Goal: Task Accomplishment & Management: Manage account settings

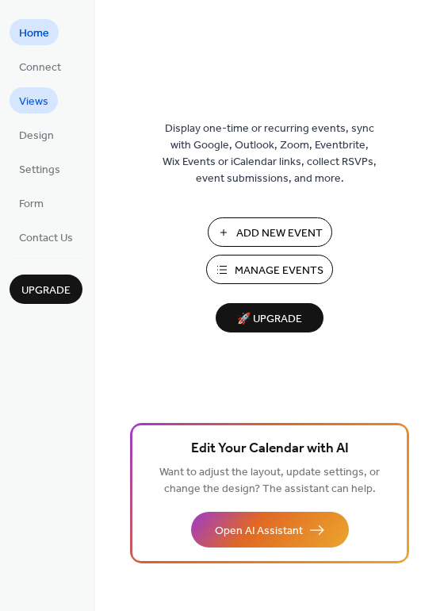
click at [34, 98] on span "Views" at bounding box center [33, 102] width 29 height 17
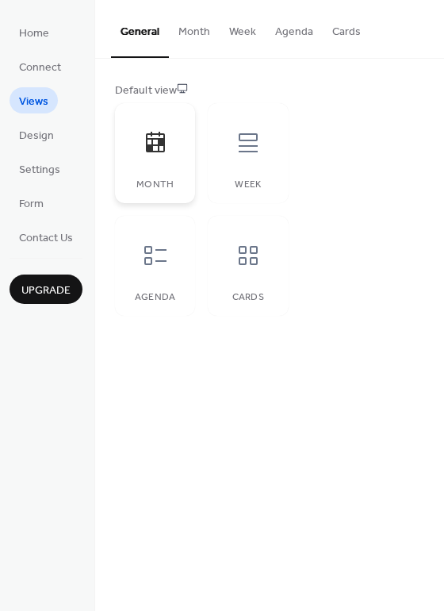
click at [150, 155] on icon at bounding box center [155, 142] width 25 height 25
click at [254, 148] on icon at bounding box center [248, 142] width 25 height 25
click at [161, 149] on icon at bounding box center [155, 142] width 25 height 25
click at [47, 137] on span "Design" at bounding box center [36, 136] width 35 height 17
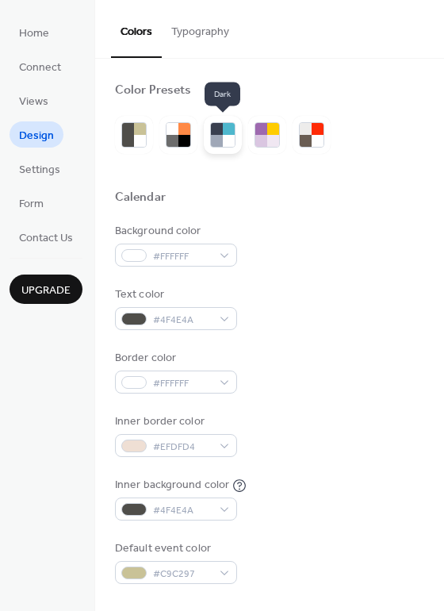
click at [232, 135] on div at bounding box center [229, 141] width 12 height 12
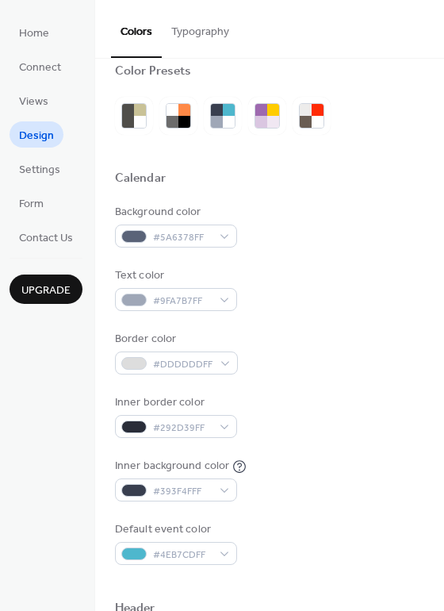
scroll to position [44, 0]
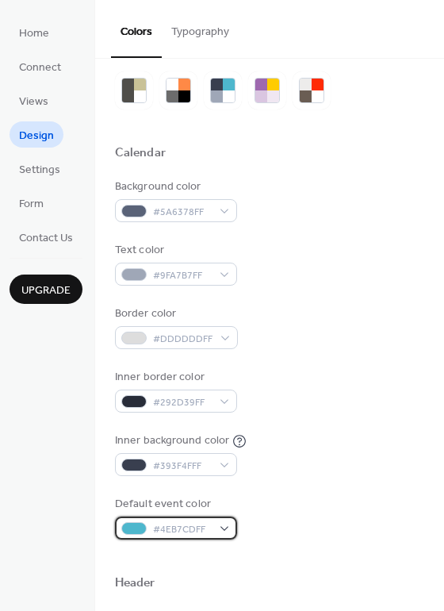
click at [225, 525] on div "#4EB7CDFF" at bounding box center [176, 528] width 122 height 23
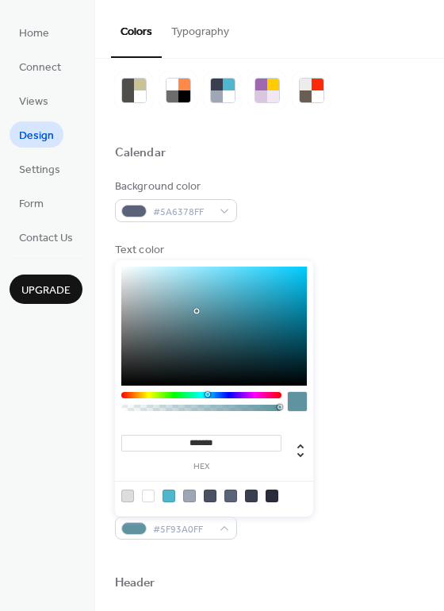
drag, startPoint x: 237, startPoint y: 290, endPoint x: 197, endPoint y: 311, distance: 45.4
click at [197, 311] on div at bounding box center [196, 311] width 3 height 3
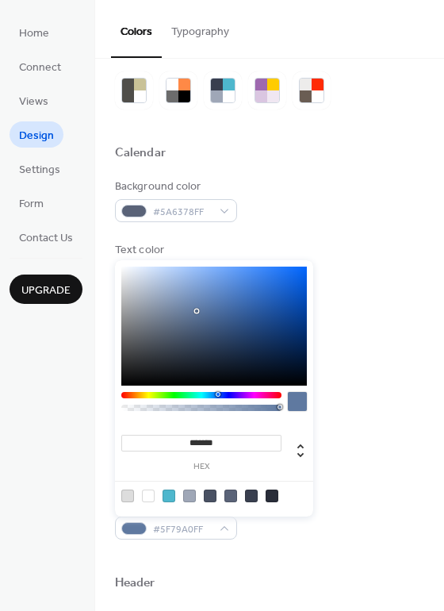
click at [217, 396] on div at bounding box center [219, 394] width 5 height 5
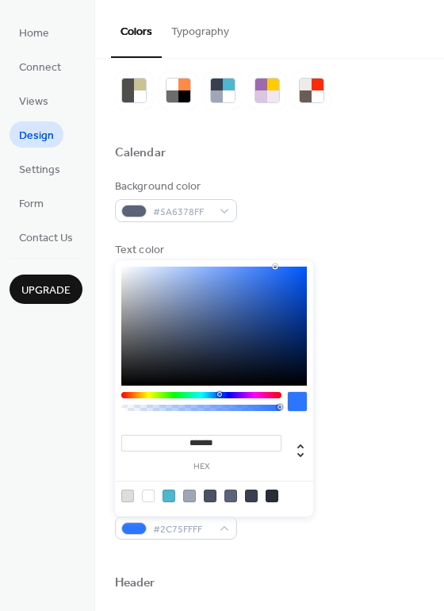
type input "*******"
drag, startPoint x: 196, startPoint y: 309, endPoint x: 282, endPoint y: 266, distance: 95.8
click at [282, 266] on div at bounding box center [281, 266] width 3 height 3
click at [379, 208] on div "Background color #5A6378FF" at bounding box center [270, 201] width 310 height 44
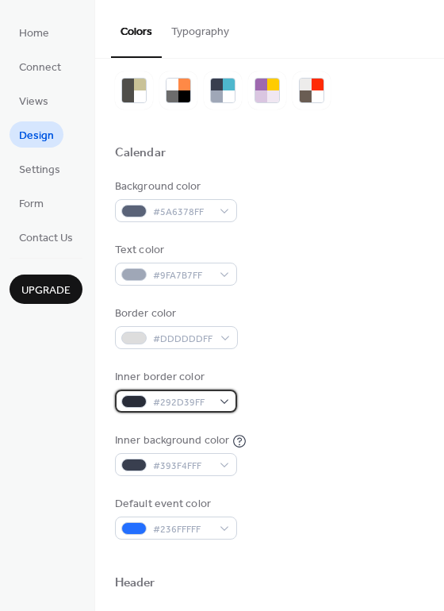
click at [227, 401] on div "#292D39FF" at bounding box center [176, 401] width 122 height 23
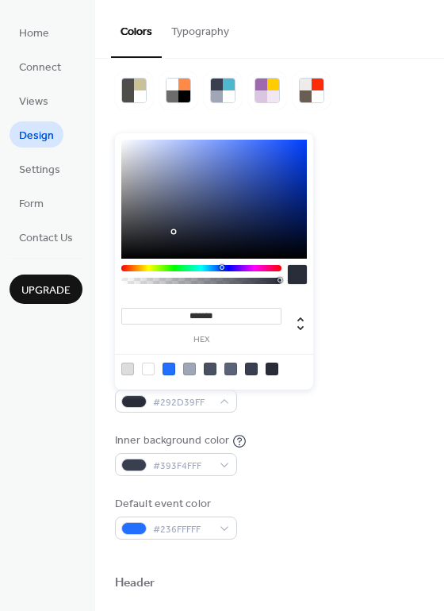
click at [148, 369] on div at bounding box center [148, 369] width 13 height 13
click at [170, 370] on div at bounding box center [169, 369] width 13 height 13
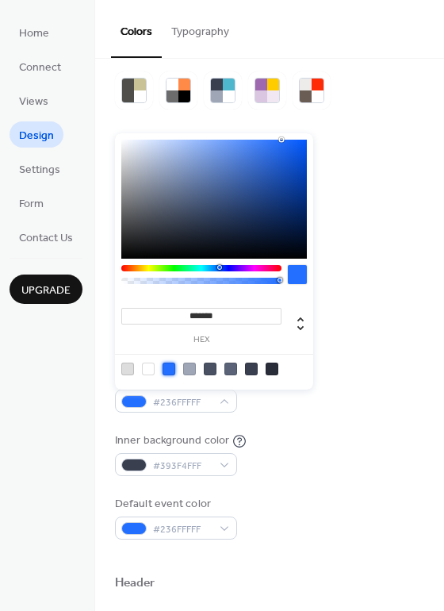
click at [129, 371] on div at bounding box center [127, 369] width 13 height 13
type input "*******"
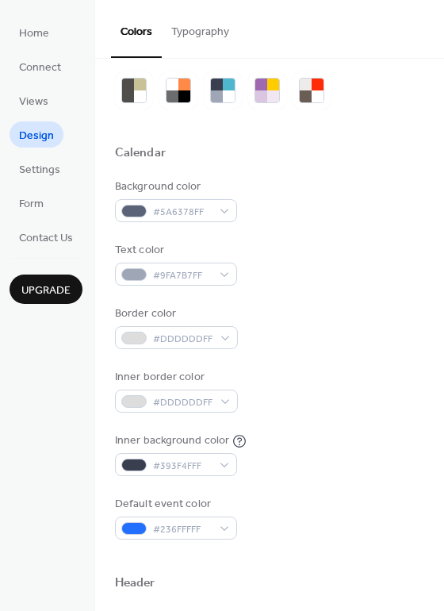
click at [356, 423] on div "Background color #5A6378FF Text color #9FA7B7FF Border color #DDDDDDFF Inner bo…" at bounding box center [270, 359] width 310 height 361
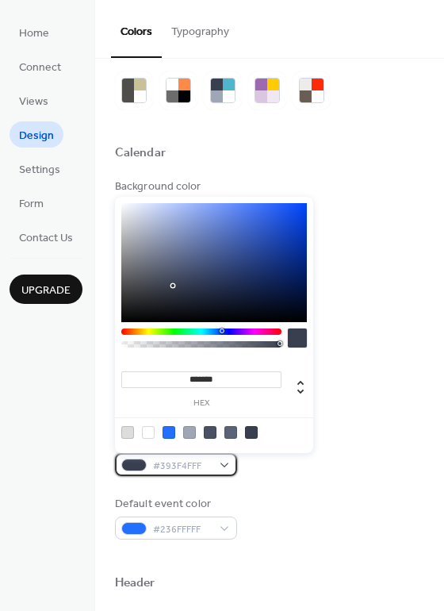
click at [225, 463] on div "#393F4FFF" at bounding box center [176, 464] width 122 height 23
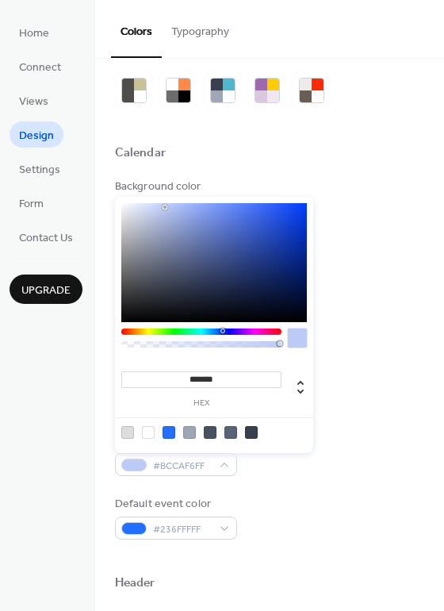
drag, startPoint x: 171, startPoint y: 283, endPoint x: 166, endPoint y: 207, distance: 75.6
click at [166, 207] on div at bounding box center [164, 207] width 3 height 3
drag, startPoint x: 166, startPoint y: 206, endPoint x: 198, endPoint y: 209, distance: 32.7
click at [198, 209] on div at bounding box center [198, 208] width 3 height 3
drag, startPoint x: 198, startPoint y: 210, endPoint x: 269, endPoint y: 257, distance: 85.2
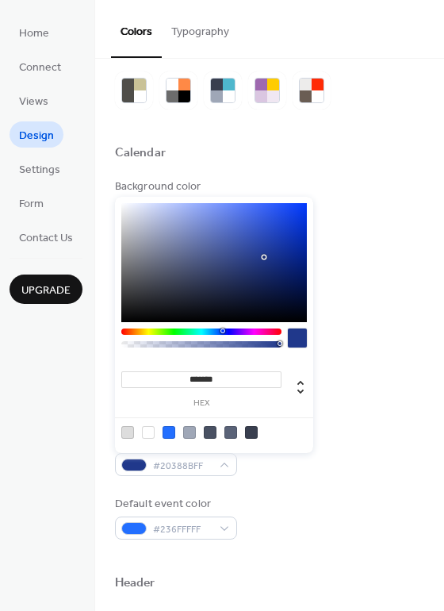
click at [266, 257] on div at bounding box center [264, 257] width 3 height 3
type input "*******"
drag, startPoint x: 267, startPoint y: 256, endPoint x: 298, endPoint y: 257, distance: 30.2
click at [297, 256] on div at bounding box center [295, 256] width 3 height 3
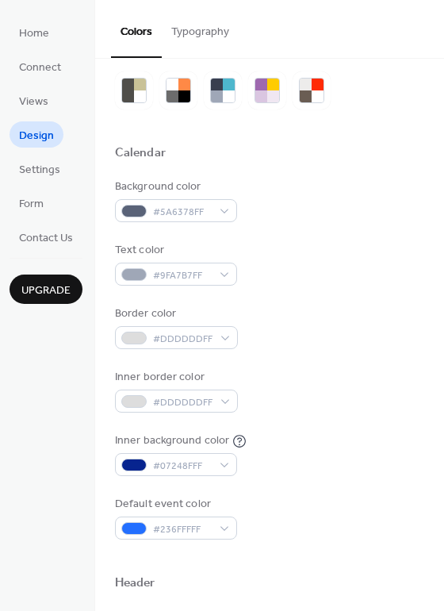
click at [419, 145] on div "Calendar" at bounding box center [270, 155] width 310 height 21
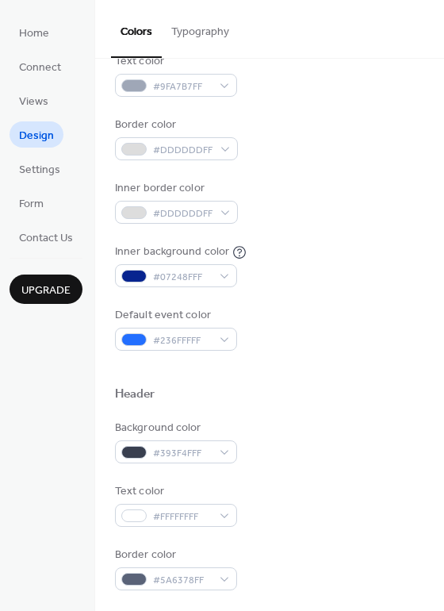
scroll to position [152, 0]
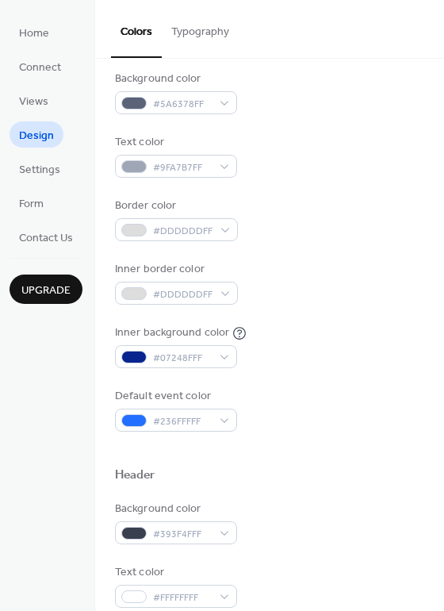
click at [190, 33] on button "Typography" at bounding box center [200, 28] width 77 height 56
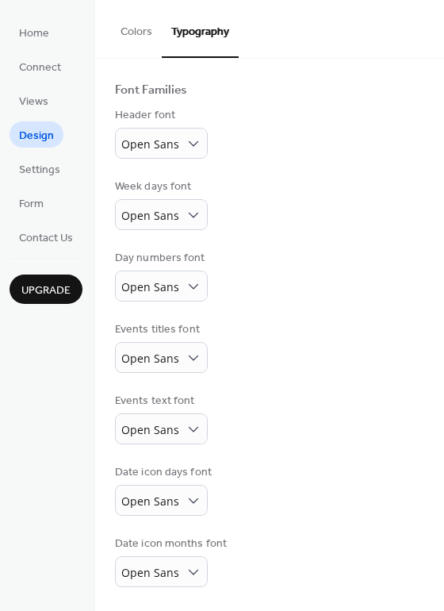
click at [125, 19] on button "Colors" at bounding box center [136, 28] width 51 height 56
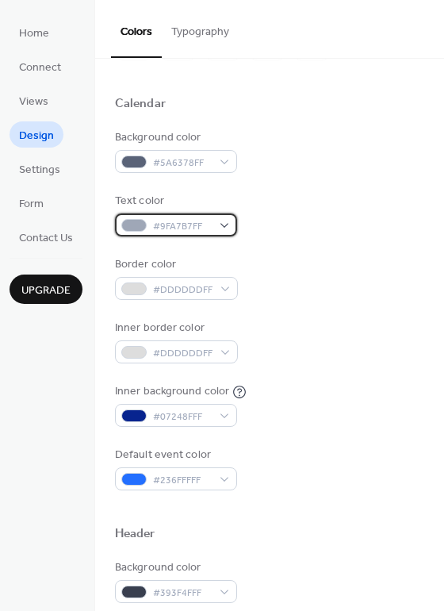
click at [227, 229] on div "#9FA7B7FF" at bounding box center [176, 224] width 122 height 23
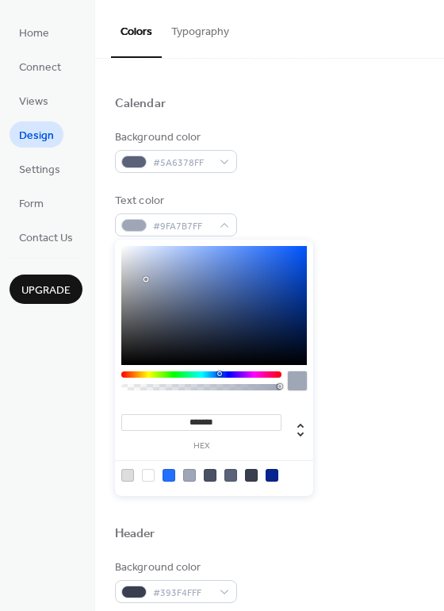
click at [152, 477] on div at bounding box center [148, 475] width 13 height 13
type input "*******"
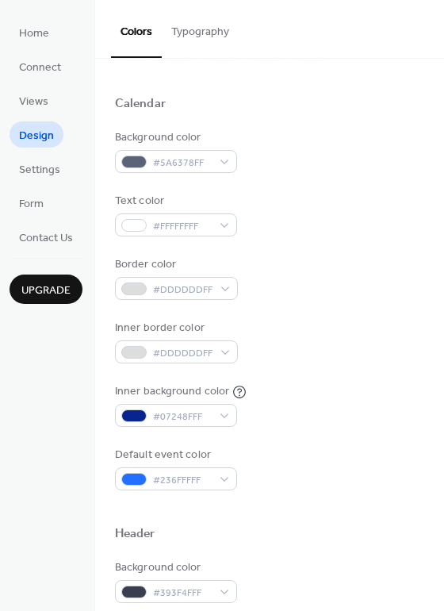
click at [408, 368] on div "Background color #5A6378FF Text color #FFFFFFFF Border color #DDDDDDFF Inner bo…" at bounding box center [270, 309] width 310 height 361
click at [194, 34] on button "Typography" at bounding box center [200, 28] width 77 height 56
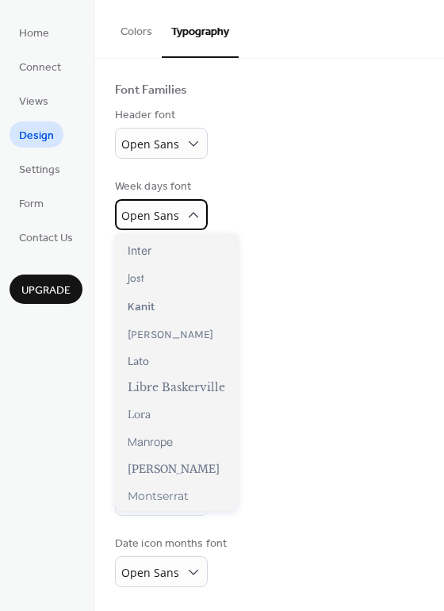
scroll to position [282, 0]
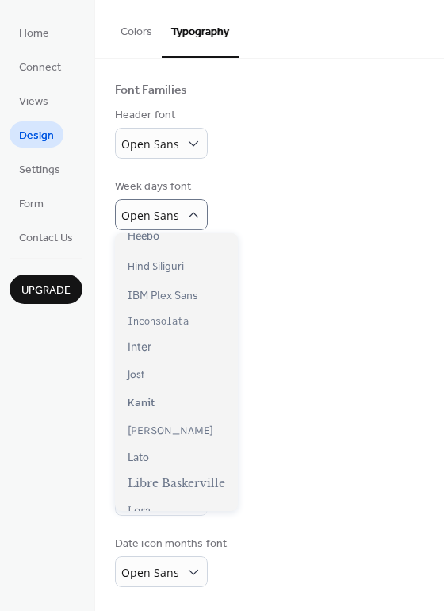
click at [367, 252] on div "Day numbers font Open Sans" at bounding box center [270, 276] width 310 height 52
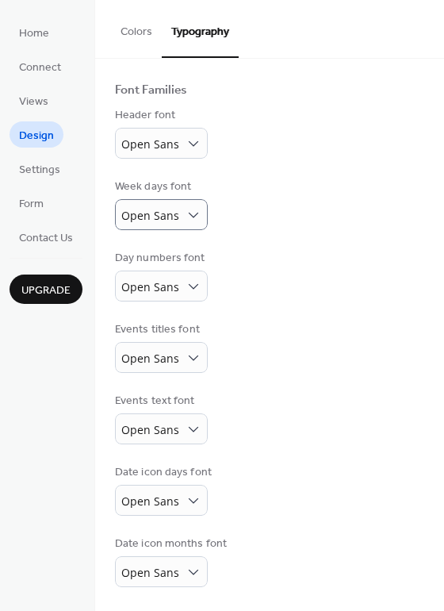
click at [138, 35] on button "Colors" at bounding box center [136, 28] width 51 height 56
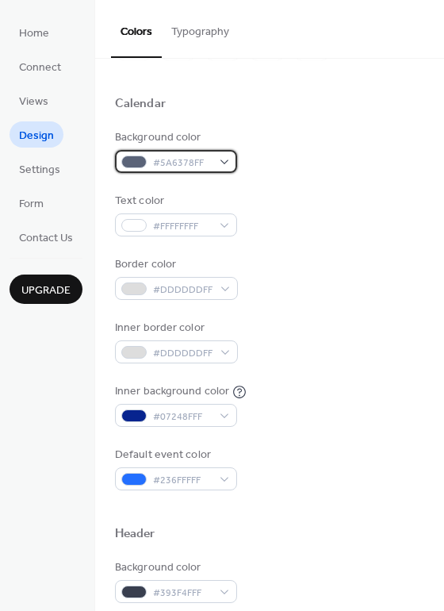
click at [229, 163] on div "#5A6378FF" at bounding box center [176, 161] width 122 height 23
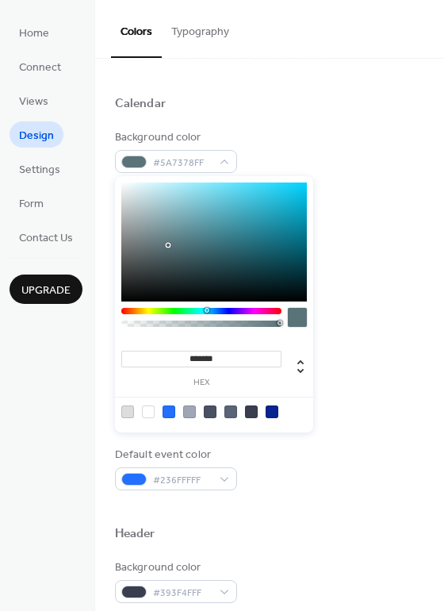
drag, startPoint x: 225, startPoint y: 310, endPoint x: 206, endPoint y: 314, distance: 18.9
click at [206, 314] on div at bounding box center [201, 321] width 160 height 27
drag, startPoint x: 169, startPoint y: 244, endPoint x: 251, endPoint y: 193, distance: 96.7
click at [251, 193] on div at bounding box center [251, 192] width 3 height 3
drag, startPoint x: 251, startPoint y: 193, endPoint x: 222, endPoint y: 190, distance: 28.7
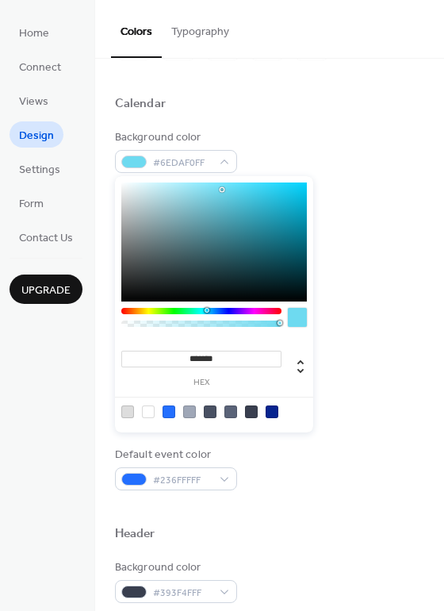
click at [222, 190] on div at bounding box center [222, 189] width 3 height 3
drag, startPoint x: 222, startPoint y: 190, endPoint x: 198, endPoint y: 196, distance: 24.6
click at [198, 195] on div at bounding box center [197, 193] width 3 height 3
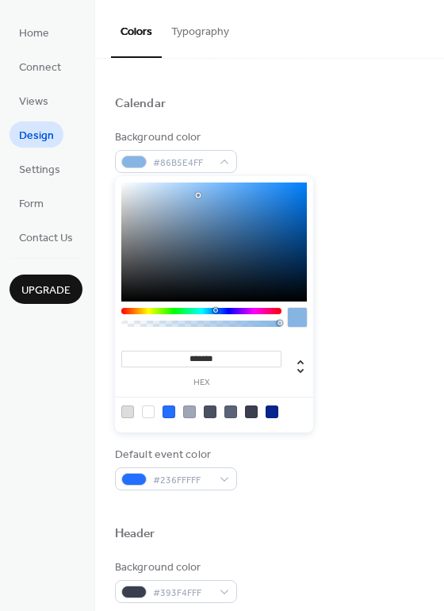
drag, startPoint x: 206, startPoint y: 310, endPoint x: 215, endPoint y: 310, distance: 8.7
click at [215, 310] on div at bounding box center [215, 310] width 5 height 5
drag, startPoint x: 198, startPoint y: 194, endPoint x: 183, endPoint y: 193, distance: 15.2
click at [184, 193] on div at bounding box center [185, 192] width 3 height 3
drag, startPoint x: 183, startPoint y: 194, endPoint x: 172, endPoint y: 190, distance: 11.6
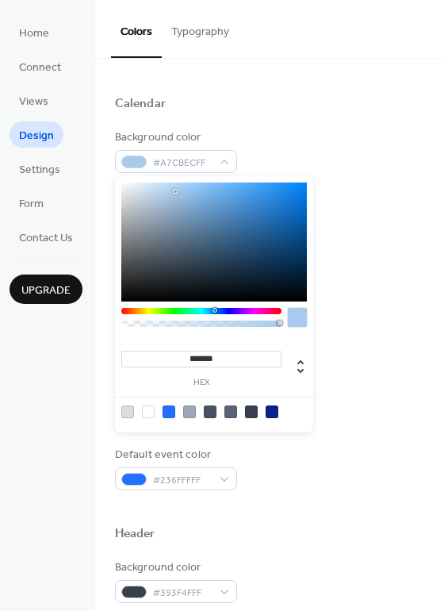
click at [174, 190] on div at bounding box center [175, 191] width 3 height 3
drag, startPoint x: 172, startPoint y: 190, endPoint x: 156, endPoint y: 188, distance: 16.8
click at [155, 187] on div at bounding box center [155, 187] width 3 height 3
type input "*******"
click at [388, 127] on div at bounding box center [270, 123] width 310 height 13
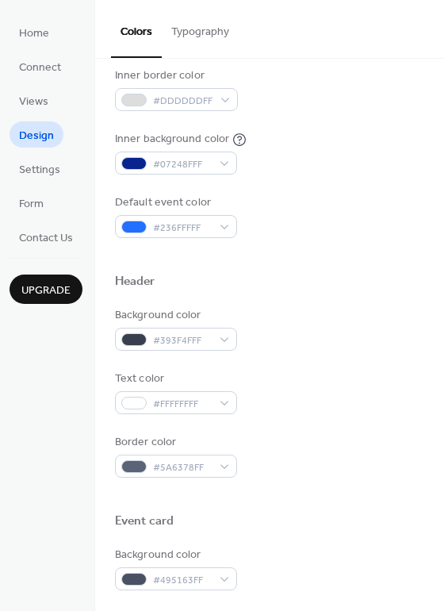
scroll to position [355, 0]
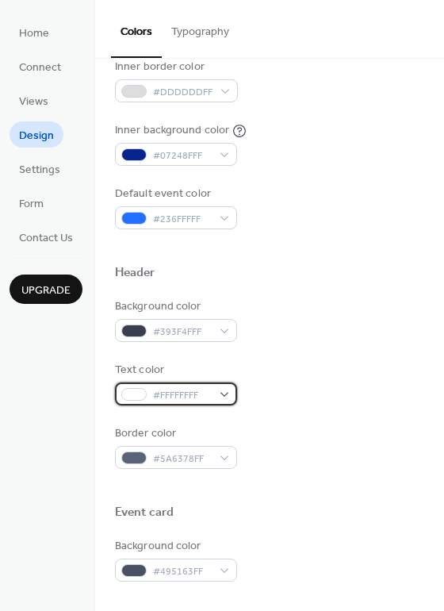
click at [225, 392] on div "#FFFFFFFF" at bounding box center [176, 394] width 122 height 23
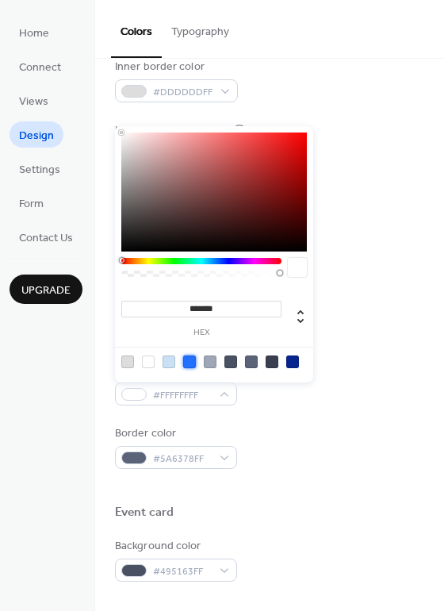
click at [188, 363] on div at bounding box center [189, 362] width 13 height 13
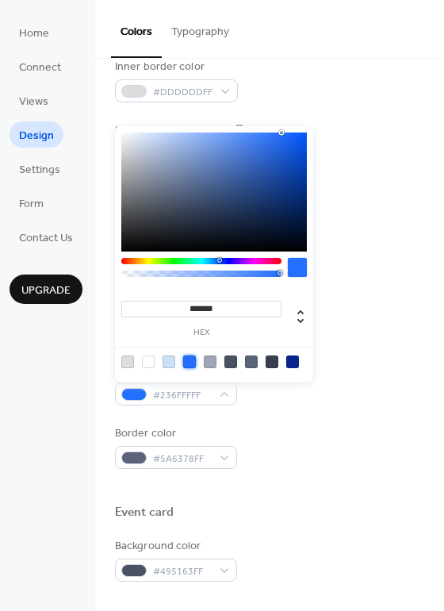
click at [150, 362] on div at bounding box center [148, 362] width 13 height 13
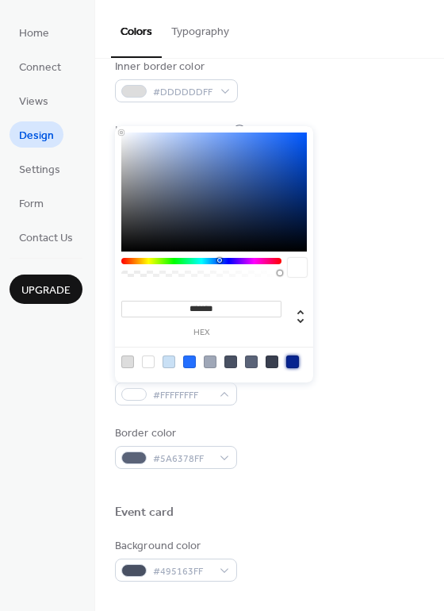
click at [292, 360] on div at bounding box center [292, 362] width 13 height 13
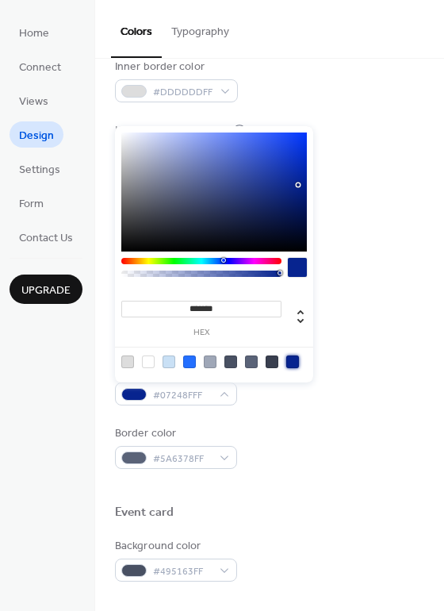
click at [145, 363] on div at bounding box center [148, 362] width 13 height 13
type input "*******"
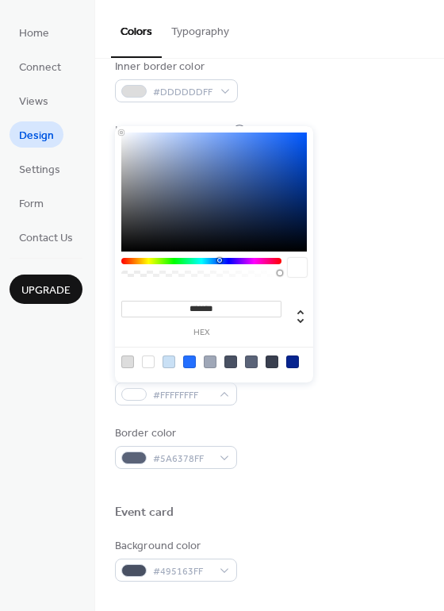
click at [417, 213] on div "Default event color #236FFFFF" at bounding box center [270, 208] width 310 height 44
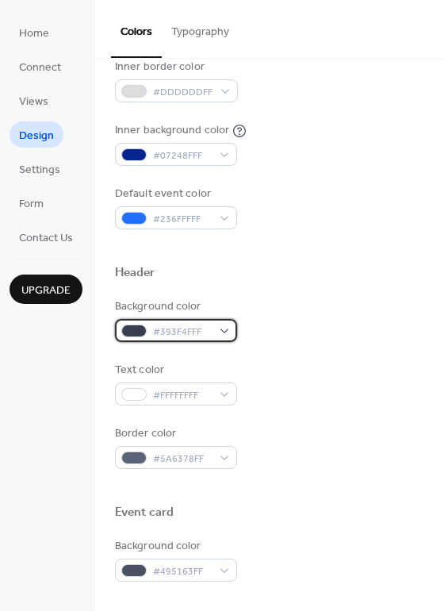
click at [225, 329] on div "#393F4FFF" at bounding box center [176, 330] width 122 height 23
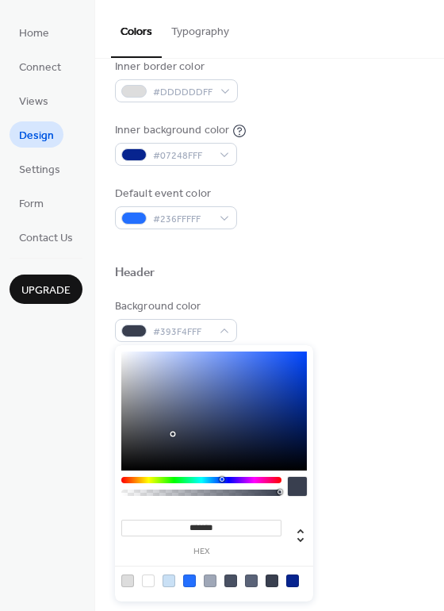
click at [290, 579] on div at bounding box center [292, 581] width 13 height 13
type input "*******"
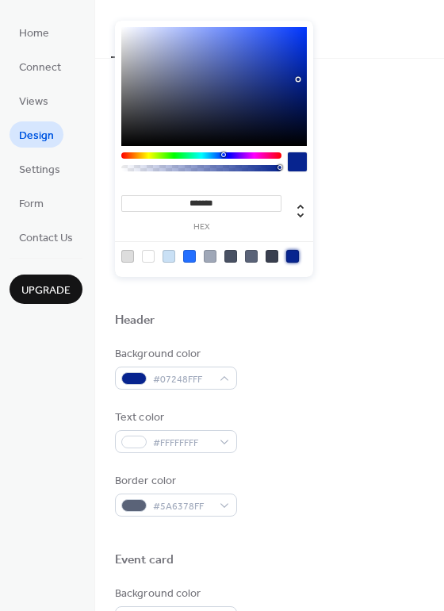
scroll to position [272, 0]
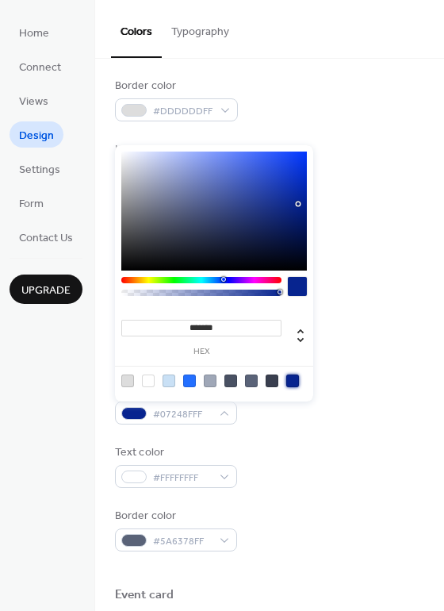
click at [389, 413] on div "Background color #07248FFF" at bounding box center [270, 403] width 310 height 44
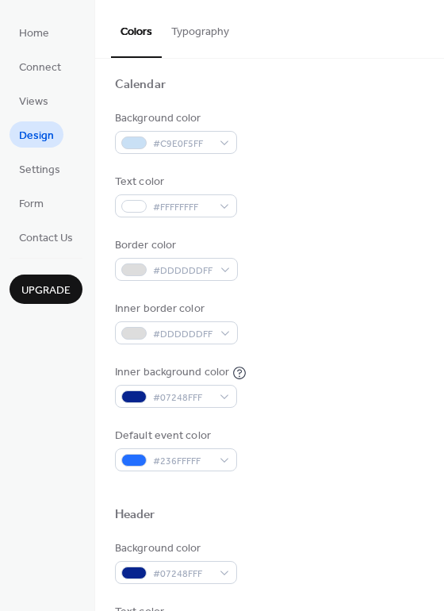
scroll to position [0, 0]
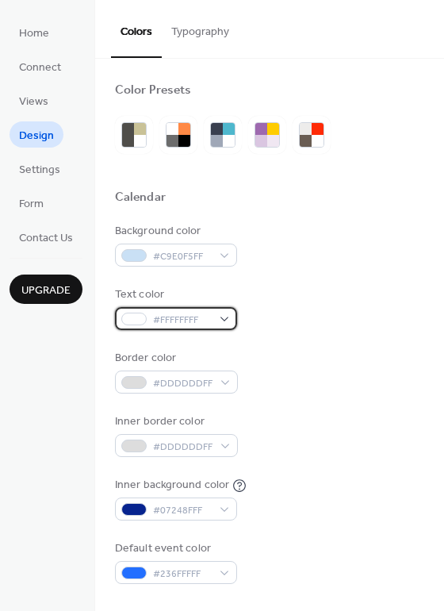
click at [225, 316] on div "#FFFFFFFF" at bounding box center [176, 318] width 122 height 23
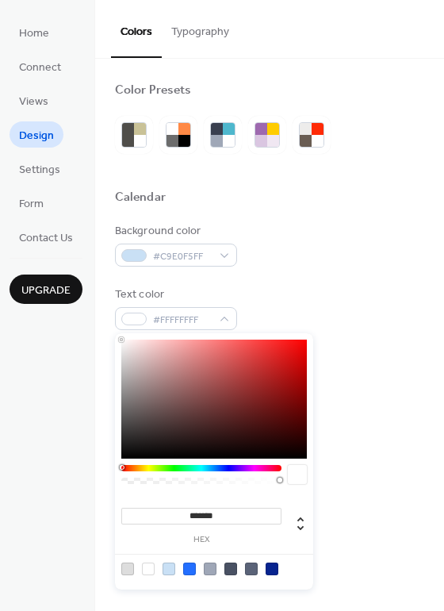
click at [167, 566] on div at bounding box center [169, 569] width 13 height 13
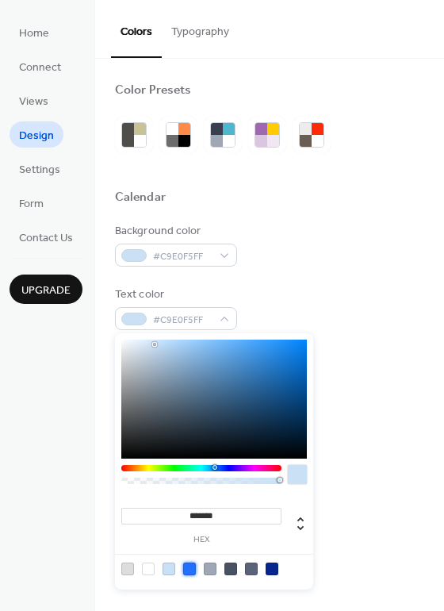
click at [194, 567] on div at bounding box center [189, 569] width 13 height 13
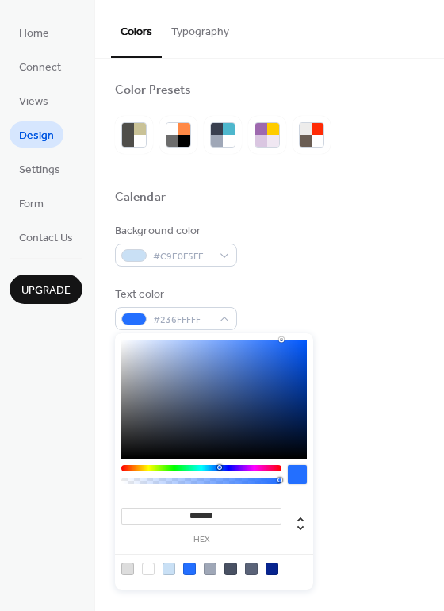
click at [150, 570] on div at bounding box center [148, 569] width 13 height 13
type input "*******"
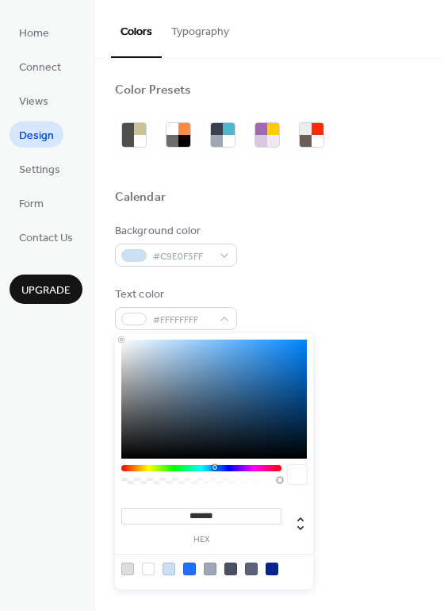
click at [413, 363] on div "Border color #DDDDDDFF" at bounding box center [270, 372] width 310 height 44
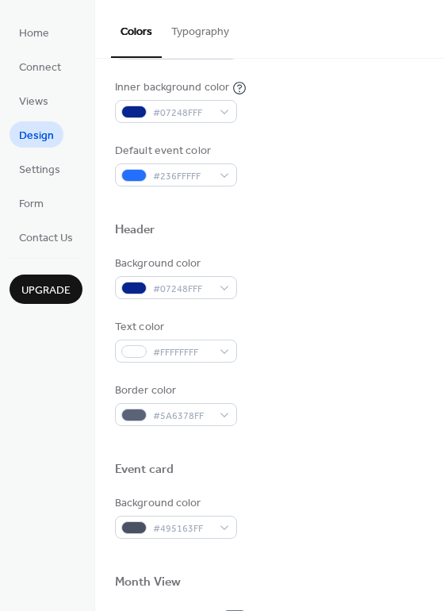
scroll to position [419, 0]
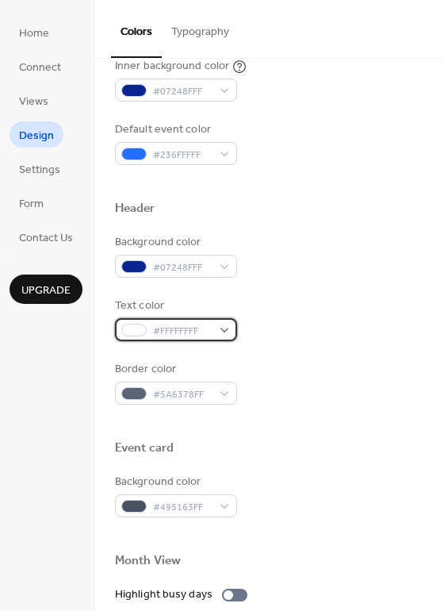
click at [226, 326] on div "#FFFFFFFF" at bounding box center [176, 329] width 122 height 23
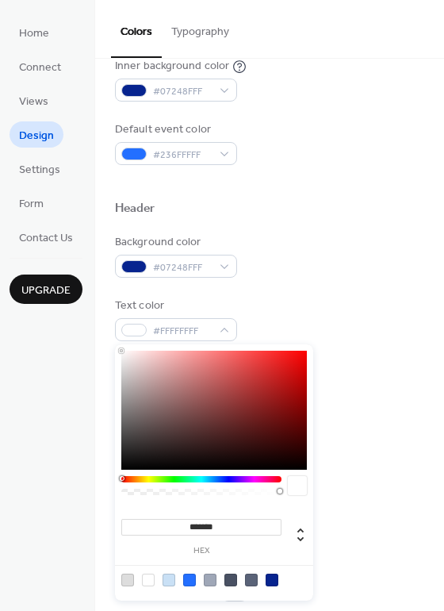
click at [271, 577] on div at bounding box center [272, 580] width 13 height 13
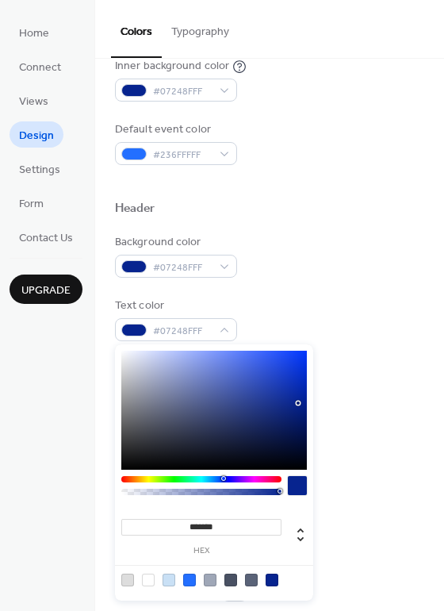
click at [148, 581] on div at bounding box center [148, 580] width 13 height 13
type input "*******"
click at [397, 508] on div "Background color #495163FF" at bounding box center [270, 496] width 310 height 44
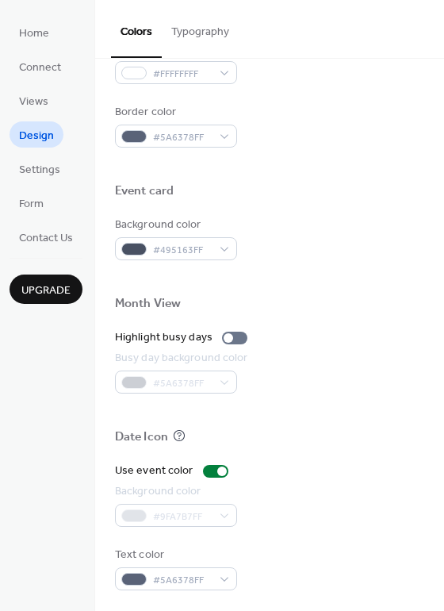
scroll to position [679, 0]
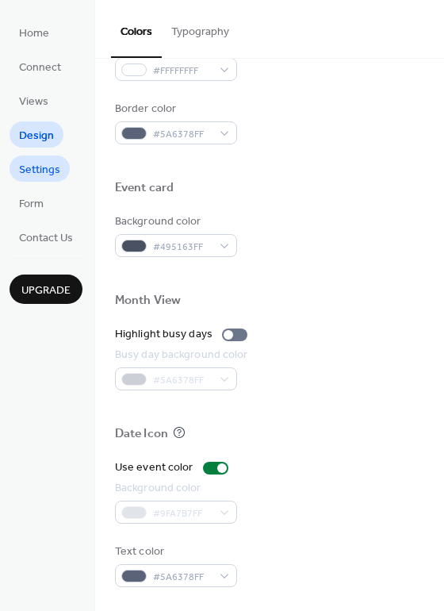
click at [35, 163] on span "Settings" at bounding box center [39, 170] width 41 height 17
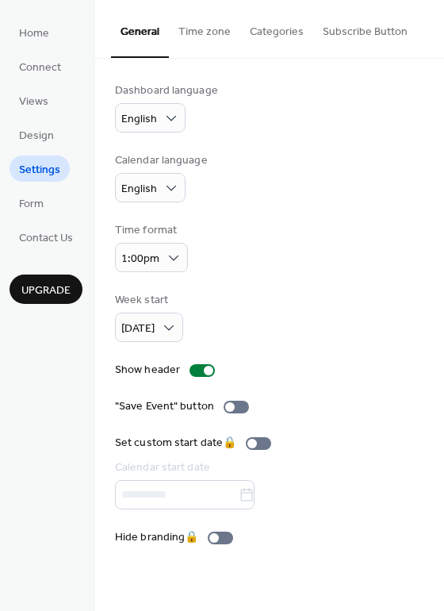
click at [218, 24] on button "Time zone" at bounding box center [204, 28] width 71 height 56
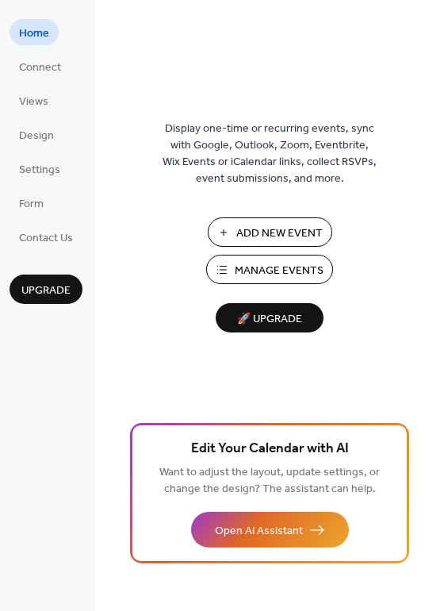
click at [263, 272] on span "Manage Events" at bounding box center [279, 271] width 89 height 17
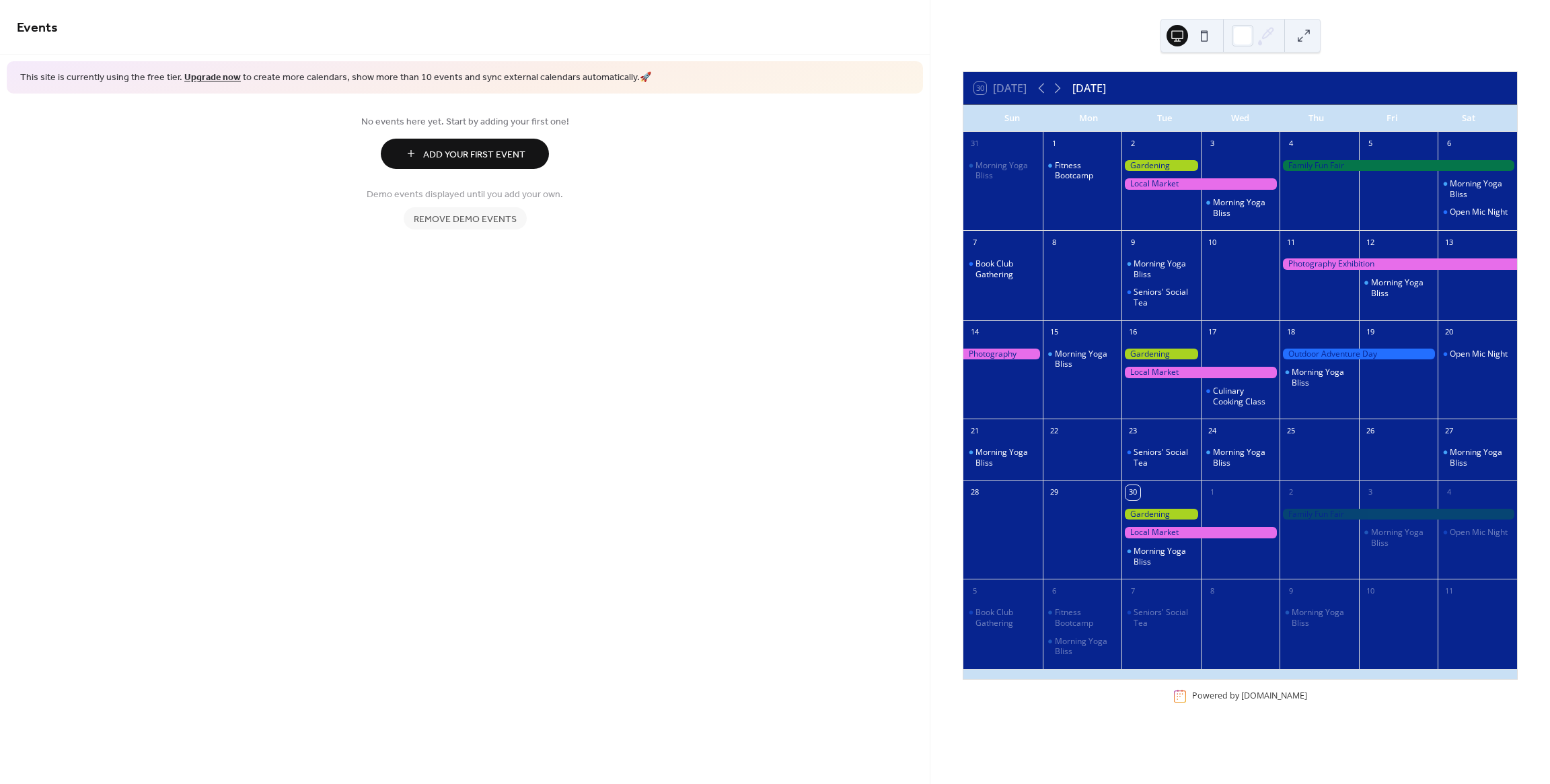
click at [449, 220] on span "Remove demo events" at bounding box center [465, 219] width 103 height 14
